Goal: Navigation & Orientation: Understand site structure

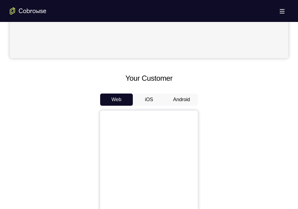
scroll to position [231, 0]
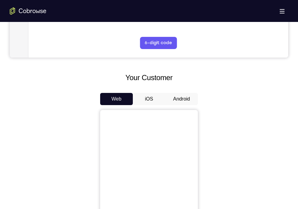
click at [182, 93] on button "Android" at bounding box center [181, 99] width 33 height 12
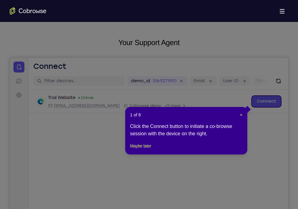
scroll to position [0, 0]
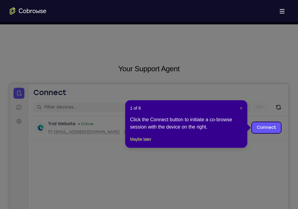
click at [241, 108] on span "×" at bounding box center [241, 108] width 2 height 5
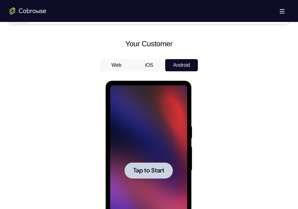
click at [155, 162] on div at bounding box center [148, 170] width 77 height 171
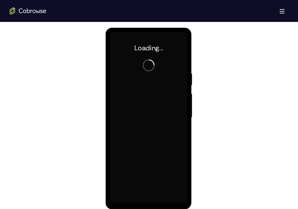
scroll to position [317, 0]
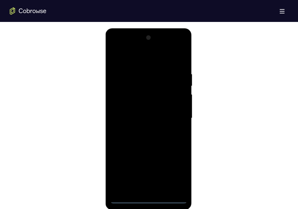
click at [149, 201] on div at bounding box center [148, 118] width 77 height 171
click at [172, 171] on div at bounding box center [148, 118] width 77 height 171
click at [151, 56] on div at bounding box center [148, 118] width 77 height 171
click at [175, 114] on div at bounding box center [148, 118] width 77 height 171
click at [141, 128] on div at bounding box center [148, 118] width 77 height 171
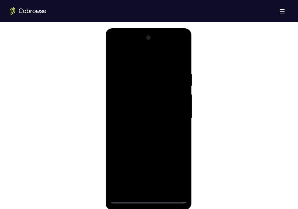
click at [134, 110] on div at bounding box center [148, 118] width 77 height 171
drag, startPoint x: 152, startPoint y: 143, endPoint x: 141, endPoint y: 128, distance: 18.7
click at [141, 128] on div at bounding box center [148, 118] width 77 height 171
click at [139, 89] on div at bounding box center [148, 118] width 77 height 171
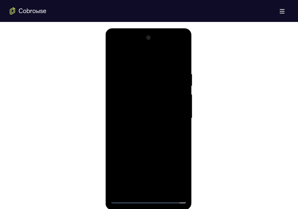
click at [137, 101] on div at bounding box center [148, 118] width 77 height 171
click at [135, 91] on div at bounding box center [148, 118] width 77 height 171
click at [137, 105] on div at bounding box center [148, 118] width 77 height 171
click at [143, 131] on div at bounding box center [148, 118] width 77 height 171
click at [141, 112] on div at bounding box center [148, 118] width 77 height 171
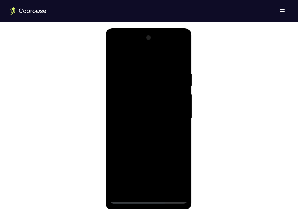
click at [156, 128] on div at bounding box center [148, 118] width 77 height 171
click at [136, 89] on div at bounding box center [148, 118] width 77 height 171
click at [128, 93] on div at bounding box center [148, 118] width 77 height 171
click at [141, 108] on div at bounding box center [148, 118] width 77 height 171
click at [142, 128] on div at bounding box center [148, 118] width 77 height 171
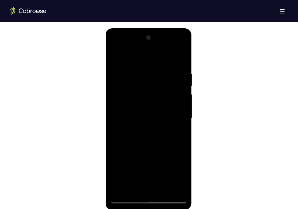
click at [138, 115] on div at bounding box center [148, 118] width 77 height 171
click at [127, 105] on div at bounding box center [148, 118] width 77 height 171
click at [150, 116] on div at bounding box center [148, 118] width 77 height 171
click at [146, 136] on div at bounding box center [148, 118] width 77 height 171
click at [137, 127] on div at bounding box center [148, 118] width 77 height 171
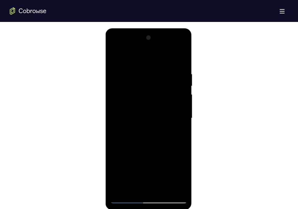
click at [134, 118] on div at bounding box center [148, 118] width 77 height 171
click at [143, 137] on div at bounding box center [148, 118] width 77 height 171
click at [149, 137] on div at bounding box center [148, 118] width 77 height 171
click at [148, 133] on div at bounding box center [148, 118] width 77 height 171
click at [153, 139] on div at bounding box center [148, 118] width 77 height 171
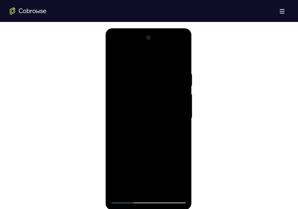
click at [145, 136] on div at bounding box center [148, 118] width 77 height 171
